Goal: Task Accomplishment & Management: Complete application form

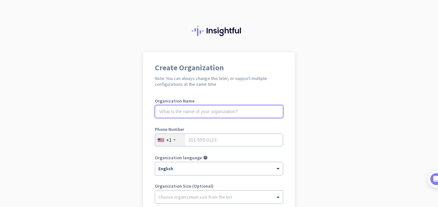
click at [225, 108] on input "text" at bounding box center [219, 111] width 128 height 13
type input "mercor"
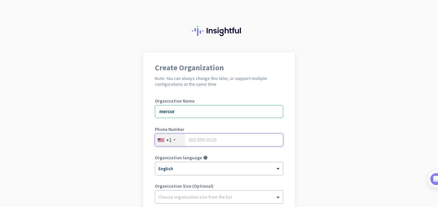
click at [216, 144] on input "tel" at bounding box center [219, 140] width 128 height 13
click at [198, 134] on input "tel" at bounding box center [219, 140] width 128 height 13
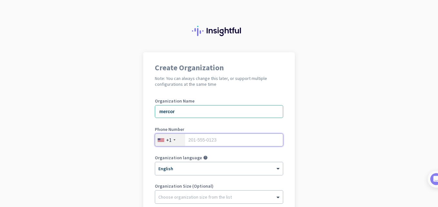
click at [199, 141] on input "tel" at bounding box center [219, 140] width 128 height 13
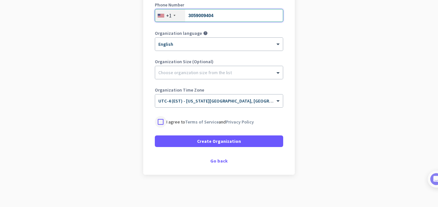
type input "3059009404"
click at [156, 122] on div at bounding box center [161, 122] width 12 height 12
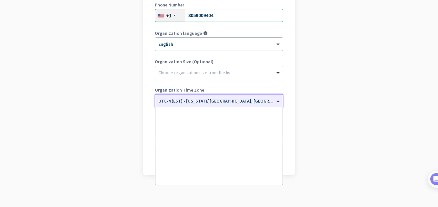
click at [189, 104] on div "× UTC-4 (EST) - New York City, Brooklyn, Queens, Philadelphia" at bounding box center [219, 101] width 128 height 13
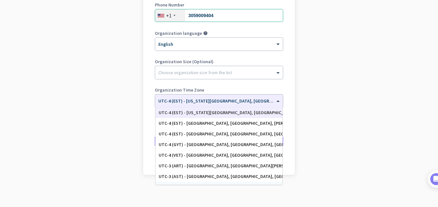
click at [252, 204] on app-onboarding-organization "Create Organization Note: You can always change this later, or support multiple…" at bounding box center [219, 67] width 438 height 279
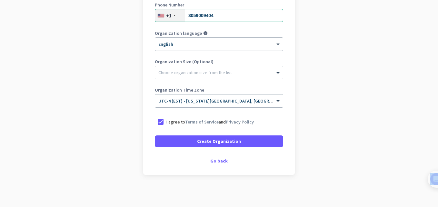
click at [252, 204] on app-onboarding-organization "Create Organization Note: You can always change this later, or support multiple…" at bounding box center [219, 67] width 438 height 279
click at [221, 161] on div "Go back" at bounding box center [219, 161] width 128 height 5
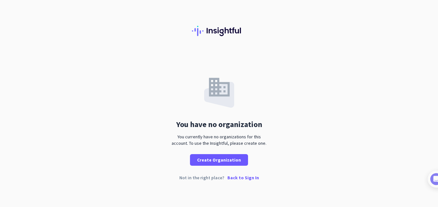
click at [239, 179] on p "Back to Sign In" at bounding box center [243, 177] width 32 height 5
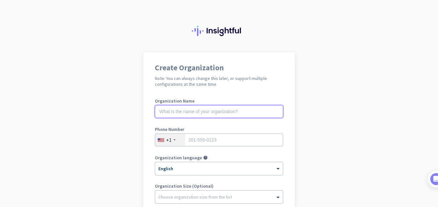
click at [236, 106] on input "text" at bounding box center [219, 111] width 128 height 13
type input "mercor"
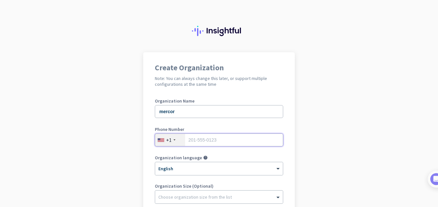
type input "3059009404"
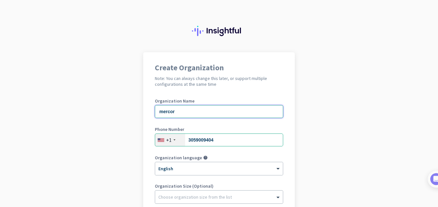
scroll to position [125, 0]
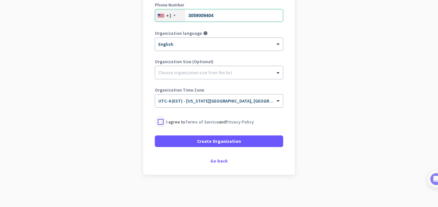
click at [158, 122] on div at bounding box center [161, 122] width 12 height 12
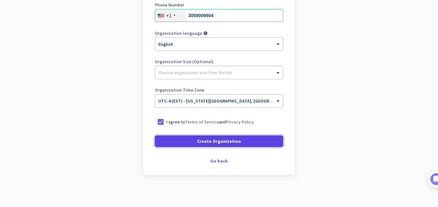
click at [164, 137] on span at bounding box center [219, 141] width 128 height 15
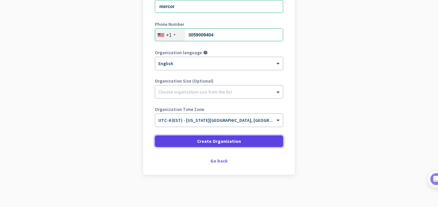
scroll to position [105, 0]
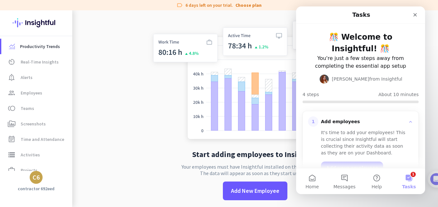
scroll to position [10, 0]
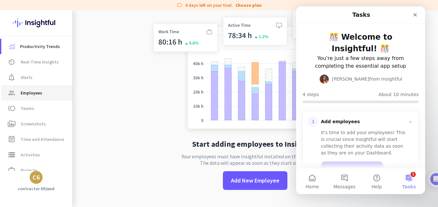
click at [22, 95] on span "Employees" at bounding box center [32, 93] width 22 height 8
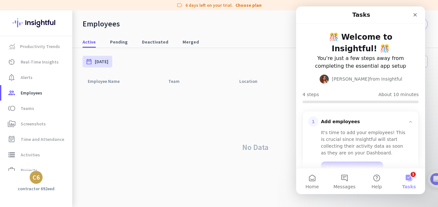
click at [138, 96] on div "No Data" at bounding box center [255, 147] width 345 height 120
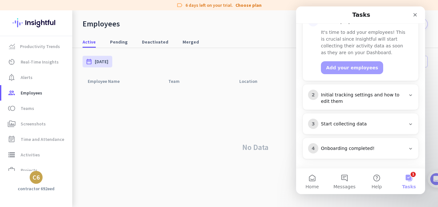
scroll to position [101, 0]
click at [415, 11] on div "Close" at bounding box center [415, 15] width 12 height 12
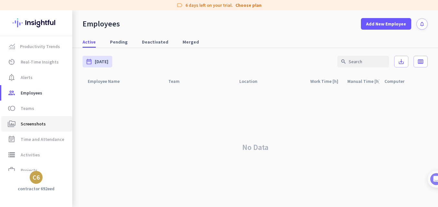
scroll to position [41, 0]
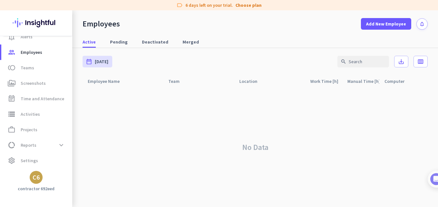
click at [41, 179] on div "C6" at bounding box center [36, 177] width 13 height 13
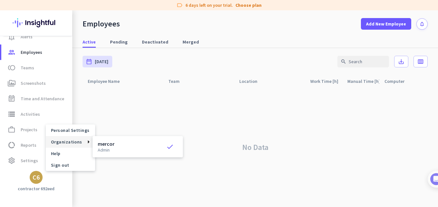
click at [67, 143] on span "Organizations" at bounding box center [66, 142] width 31 height 6
click at [36, 175] on div at bounding box center [219, 103] width 438 height 207
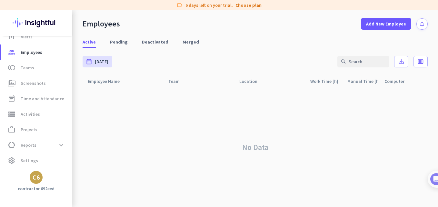
click at [40, 177] on div "C6" at bounding box center [36, 177] width 13 height 13
click at [31, 124] on div at bounding box center [219, 103] width 438 height 207
click at [27, 144] on span "Reports" at bounding box center [29, 145] width 16 height 8
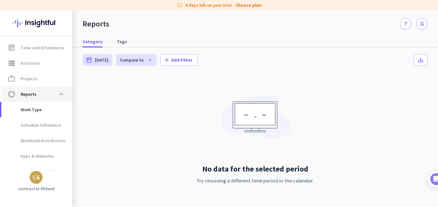
scroll to position [100, 0]
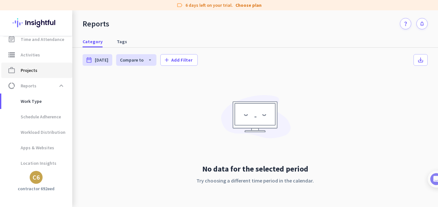
click at [35, 65] on link "work_outline Projects" at bounding box center [36, 70] width 71 height 15
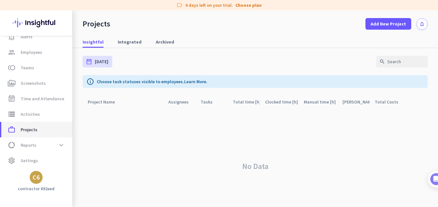
scroll to position [41, 0]
click at [186, 104] on div "Assignees arrow_drop_up" at bounding box center [181, 101] width 27 height 9
click at [25, 65] on span "Teams" at bounding box center [28, 68] width 14 height 8
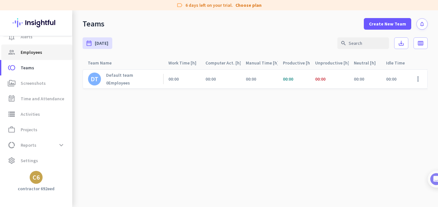
click at [20, 52] on span "group Employees" at bounding box center [36, 52] width 61 height 8
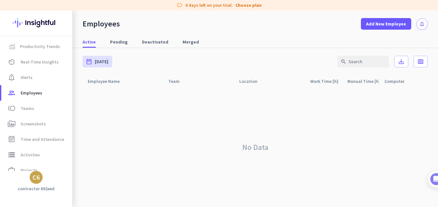
click at [33, 182] on div "C6" at bounding box center [36, 177] width 13 height 13
click at [63, 164] on span "Sign out" at bounding box center [70, 165] width 39 height 6
